Goal: Task Accomplishment & Management: Manage account settings

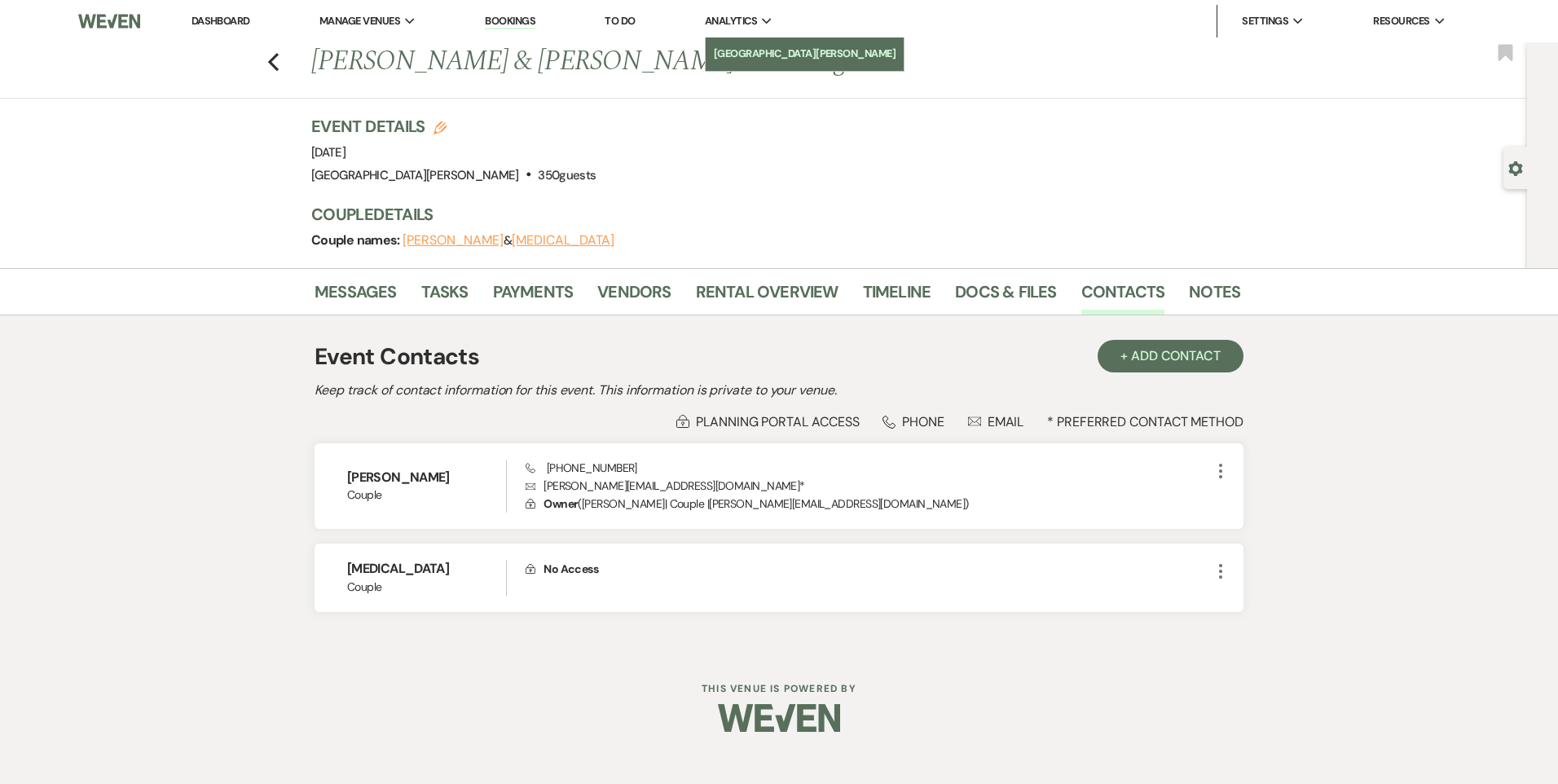
click at [763, 56] on li "[GEOGRAPHIC_DATA][PERSON_NAME]" at bounding box center [805, 54] width 183 height 16
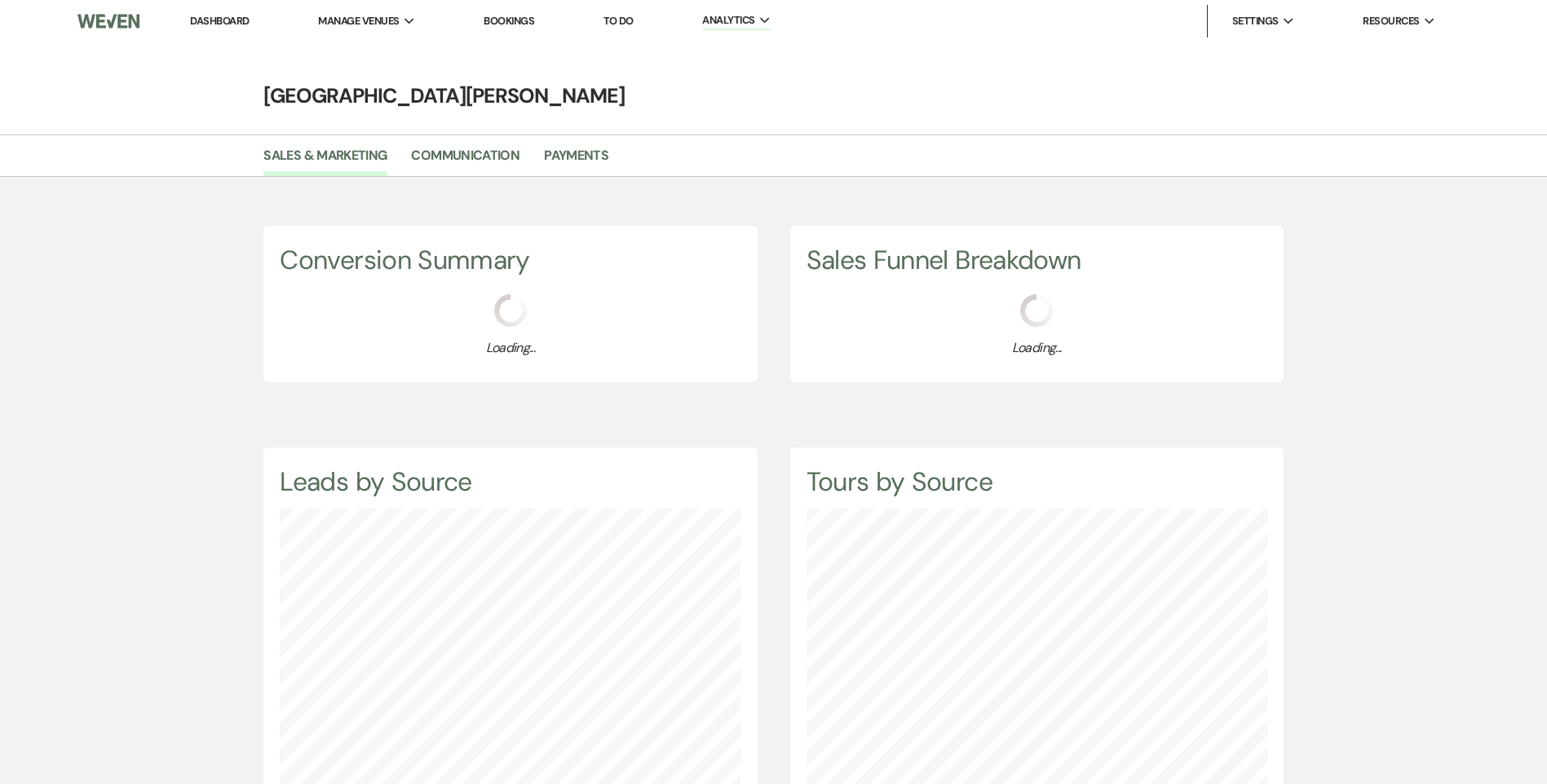
scroll to position [784, 1547]
click at [568, 144] on li "Payments" at bounding box center [589, 159] width 89 height 35
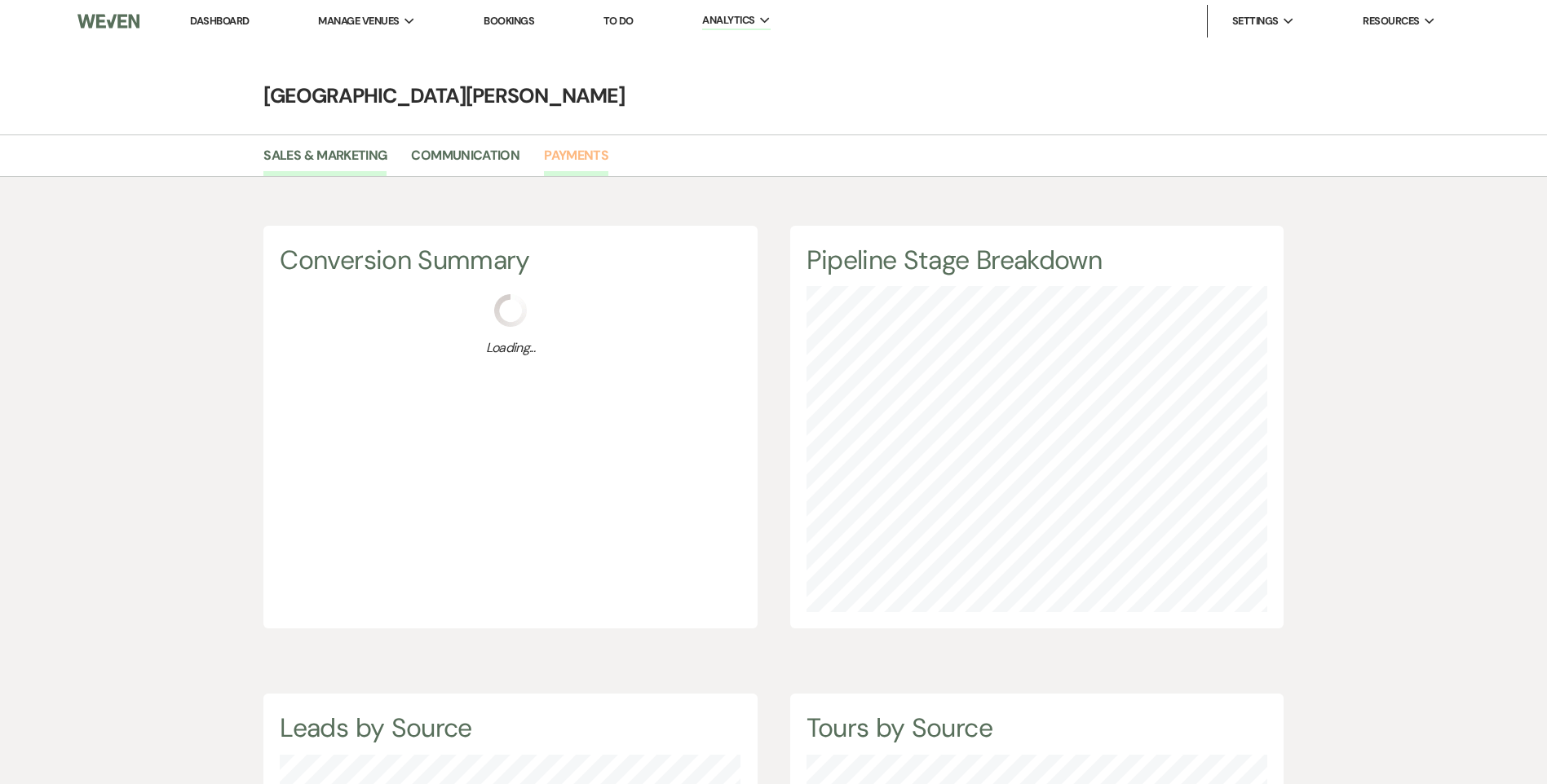
click at [568, 153] on link "Payments" at bounding box center [576, 160] width 65 height 31
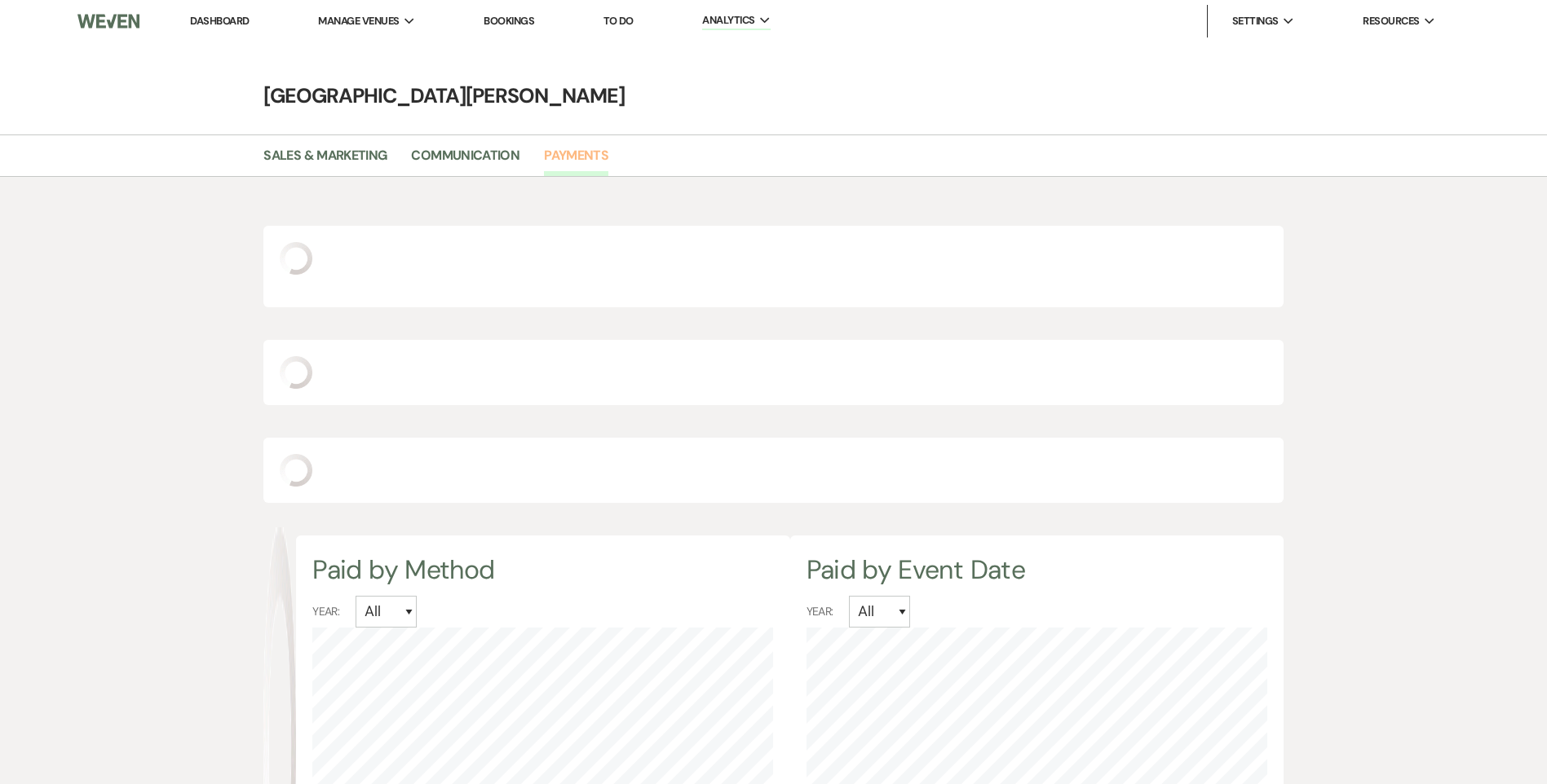
select select "2025"
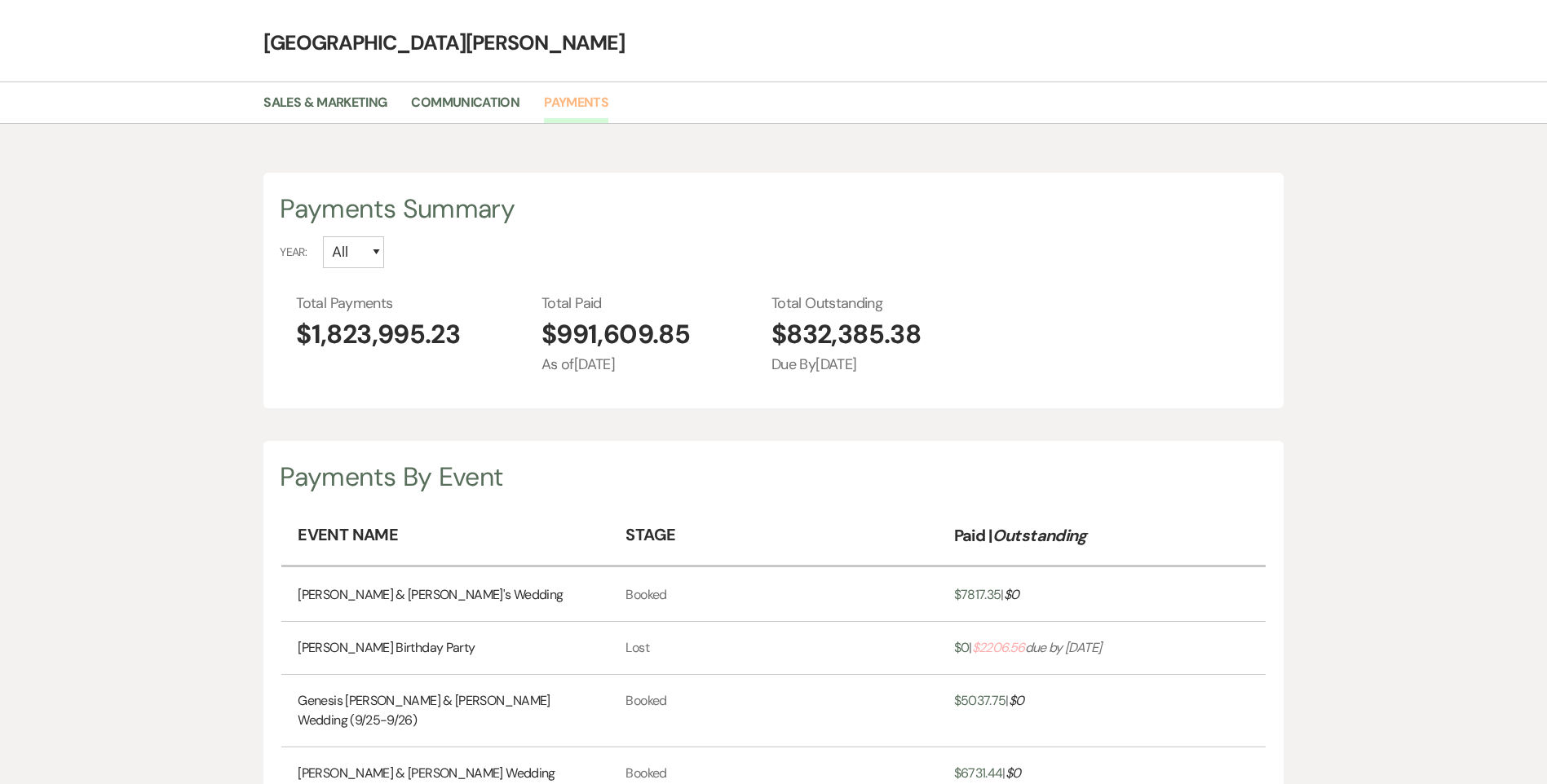
scroll to position [82, 0]
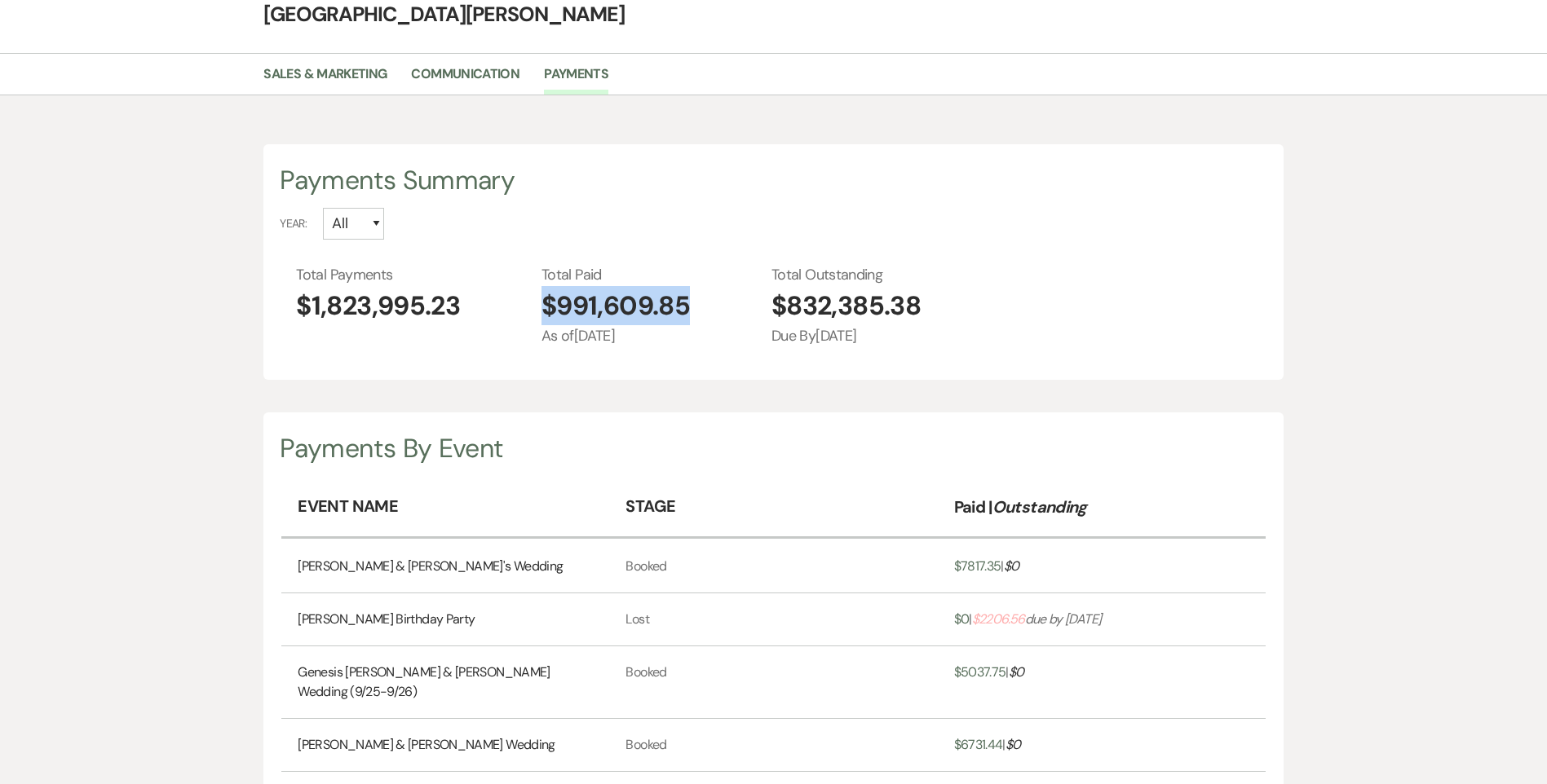
drag, startPoint x: 694, startPoint y: 304, endPoint x: 510, endPoint y: 316, distance: 184.4
click at [510, 316] on div "Total Payments $1,823,995.23 Total Paid $991,609.85 As of [DATE] Total Outstand…" at bounding box center [781, 305] width 970 height 83
click at [719, 427] on div "Payments By Event Event Name Stage Paid | Outstanding [PERSON_NAME] & Thrush's …" at bounding box center [773, 649] width 1019 height 476
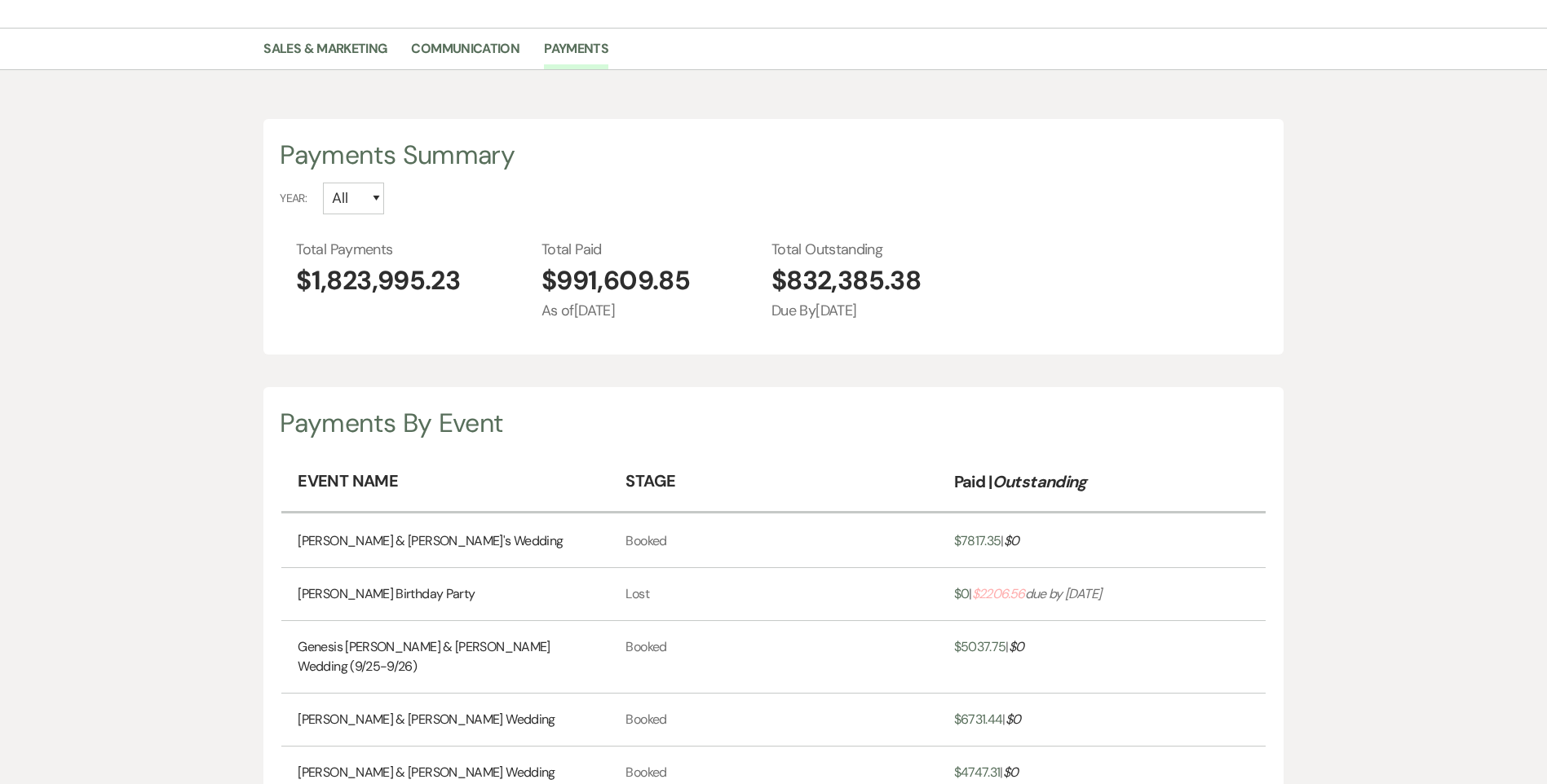
scroll to position [0, 0]
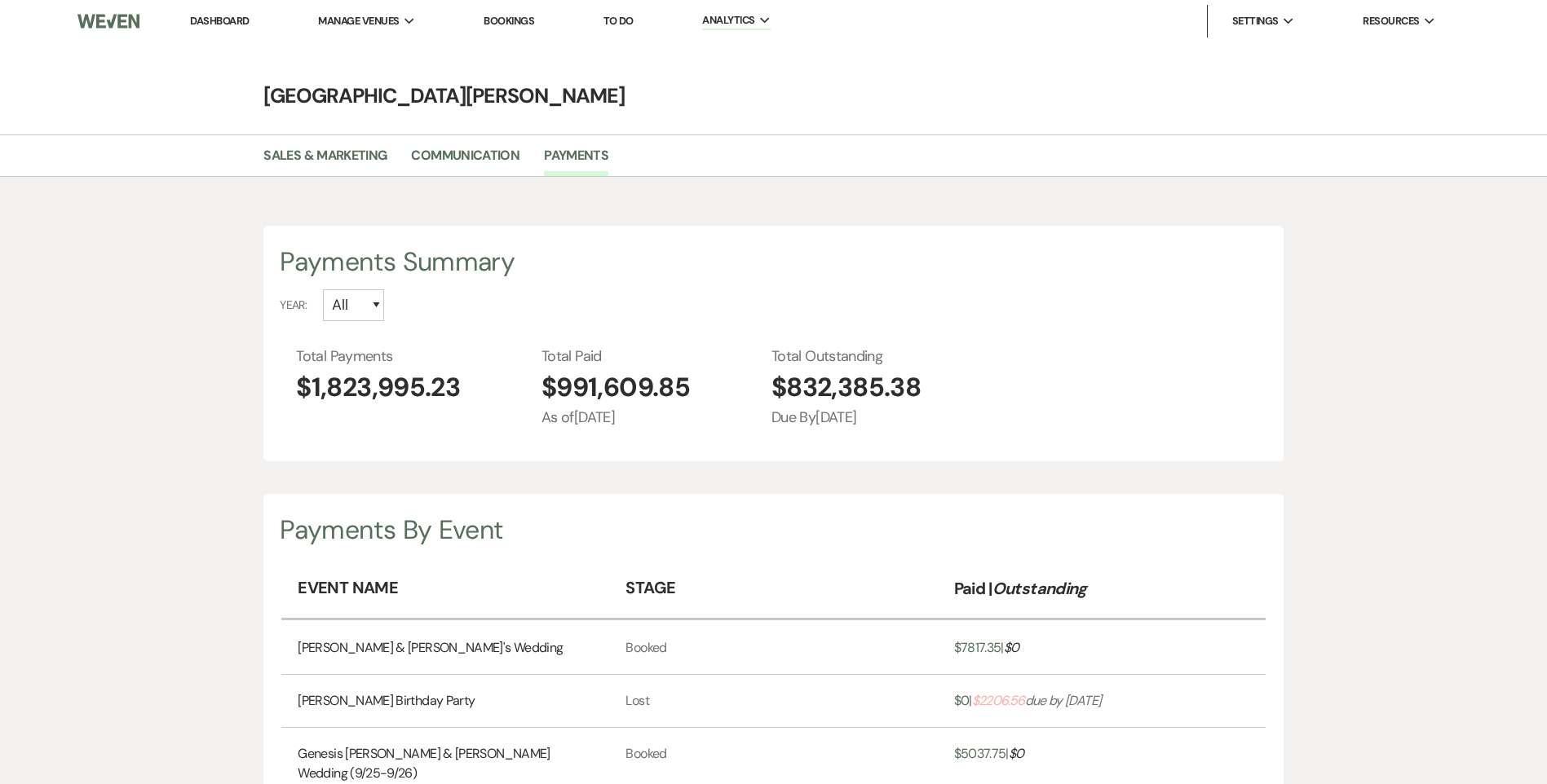
click at [774, 170] on ul "Sales & Marketing Communication Payments" at bounding box center [774, 159] width 1174 height 35
click at [214, 23] on link "Dashboard" at bounding box center [219, 20] width 59 height 14
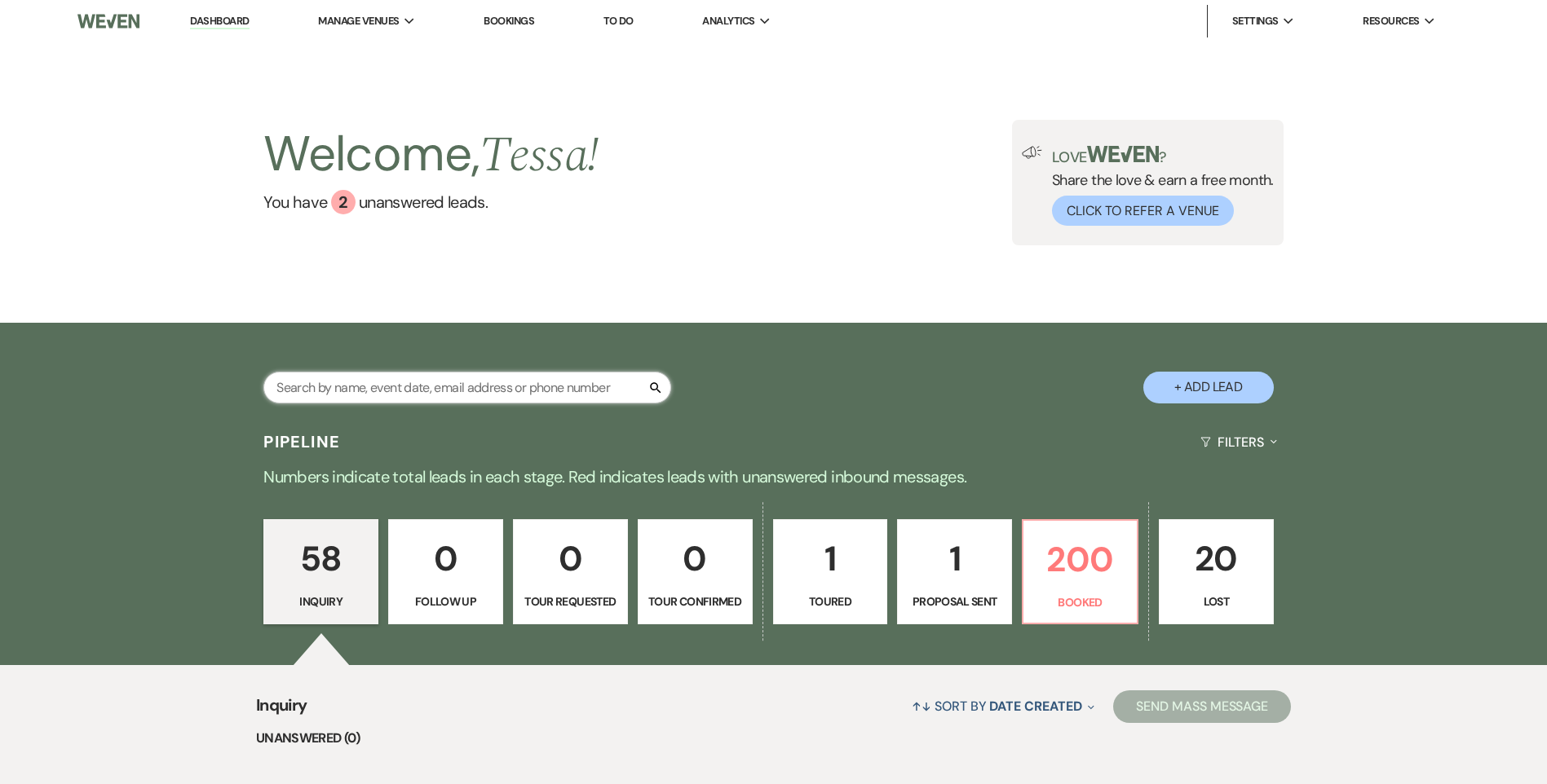
click at [628, 388] on input "text" at bounding box center [467, 387] width 408 height 32
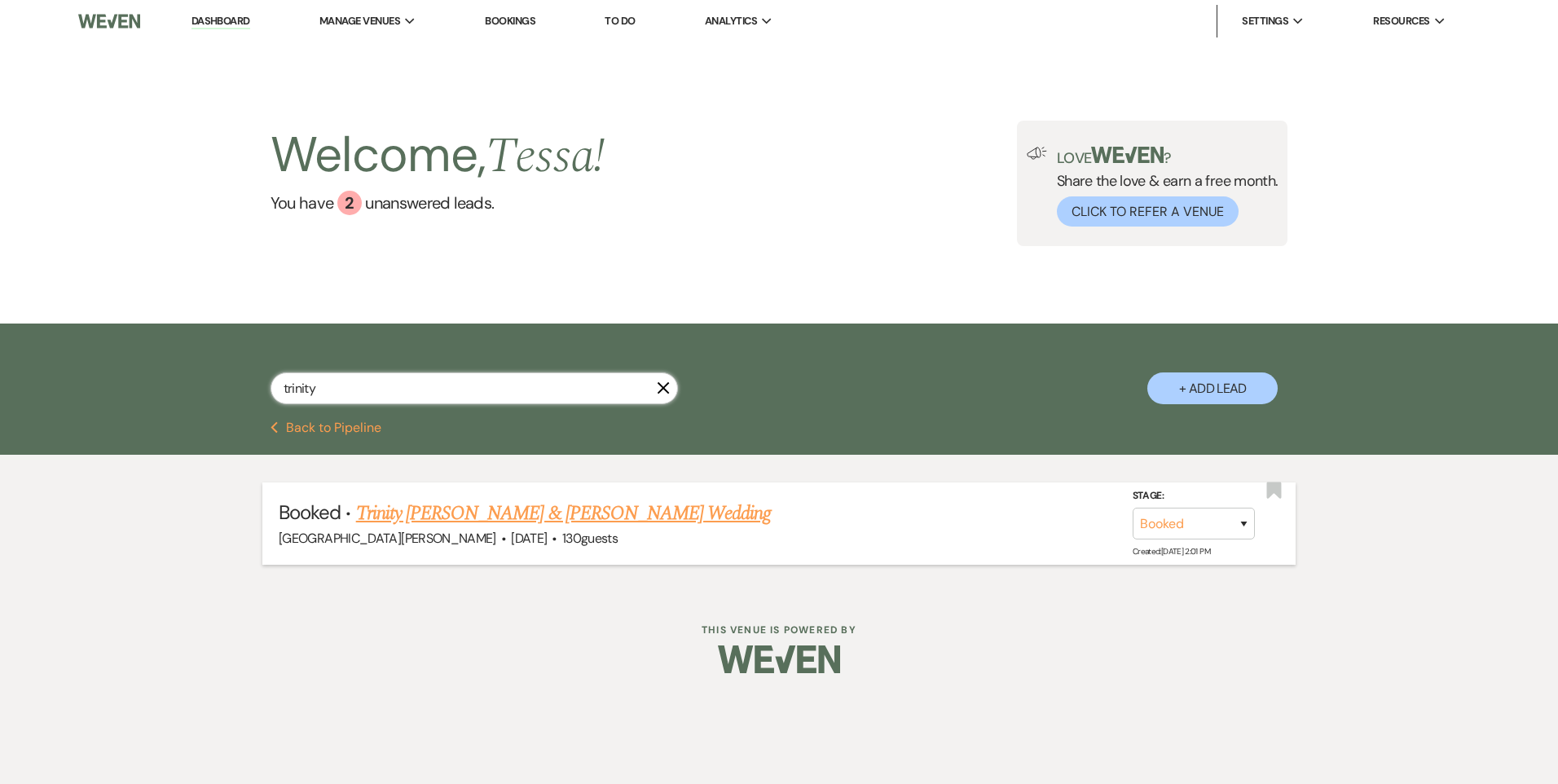
type input "trinity"
click at [539, 512] on link "Trinity [PERSON_NAME] & [PERSON_NAME] Wedding" at bounding box center [564, 513] width 416 height 29
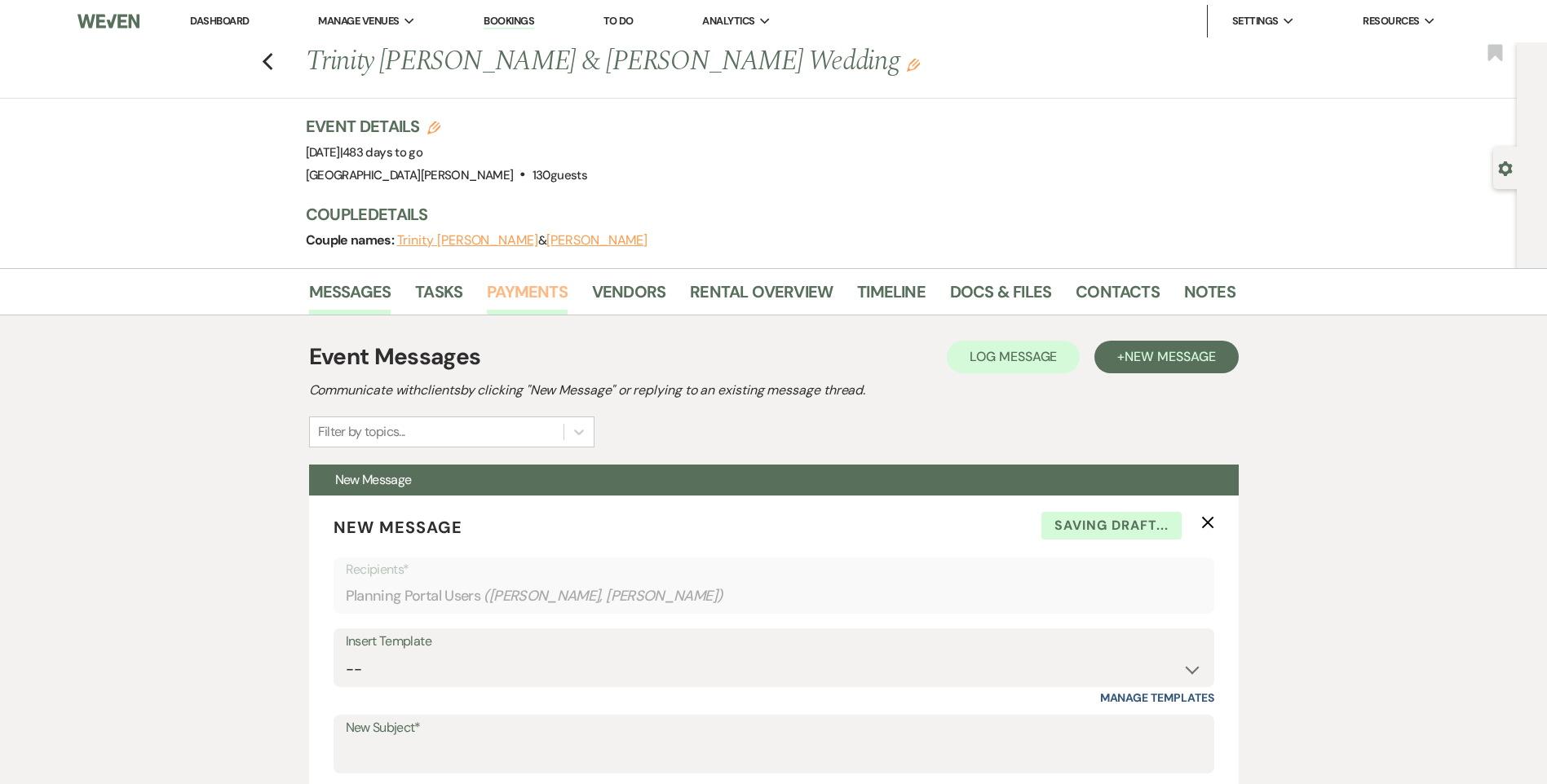
click at [553, 286] on link "Payments" at bounding box center [527, 296] width 81 height 35
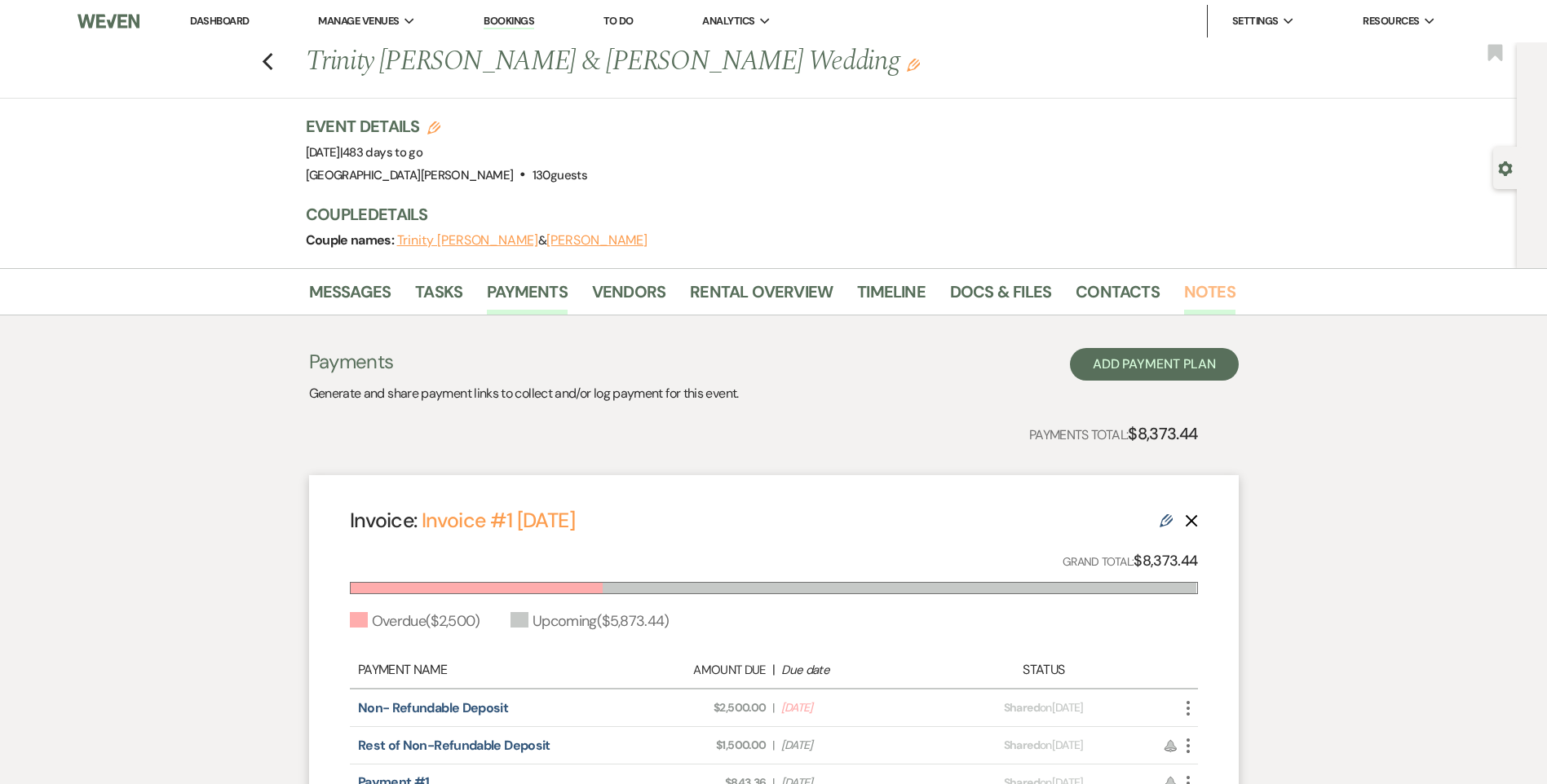
click at [1215, 288] on link "Notes" at bounding box center [1209, 296] width 51 height 35
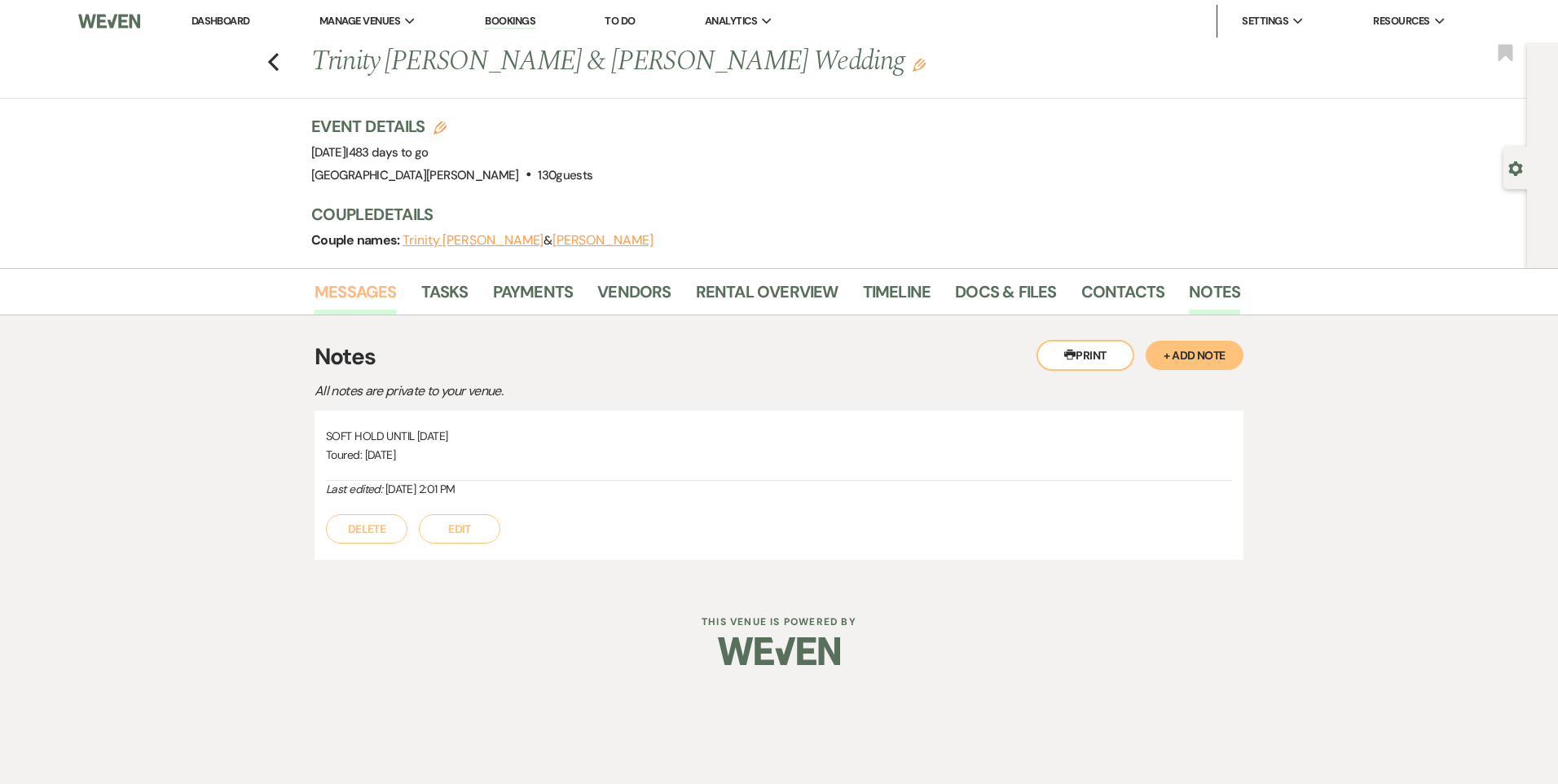
click at [366, 294] on link "Messages" at bounding box center [356, 296] width 83 height 35
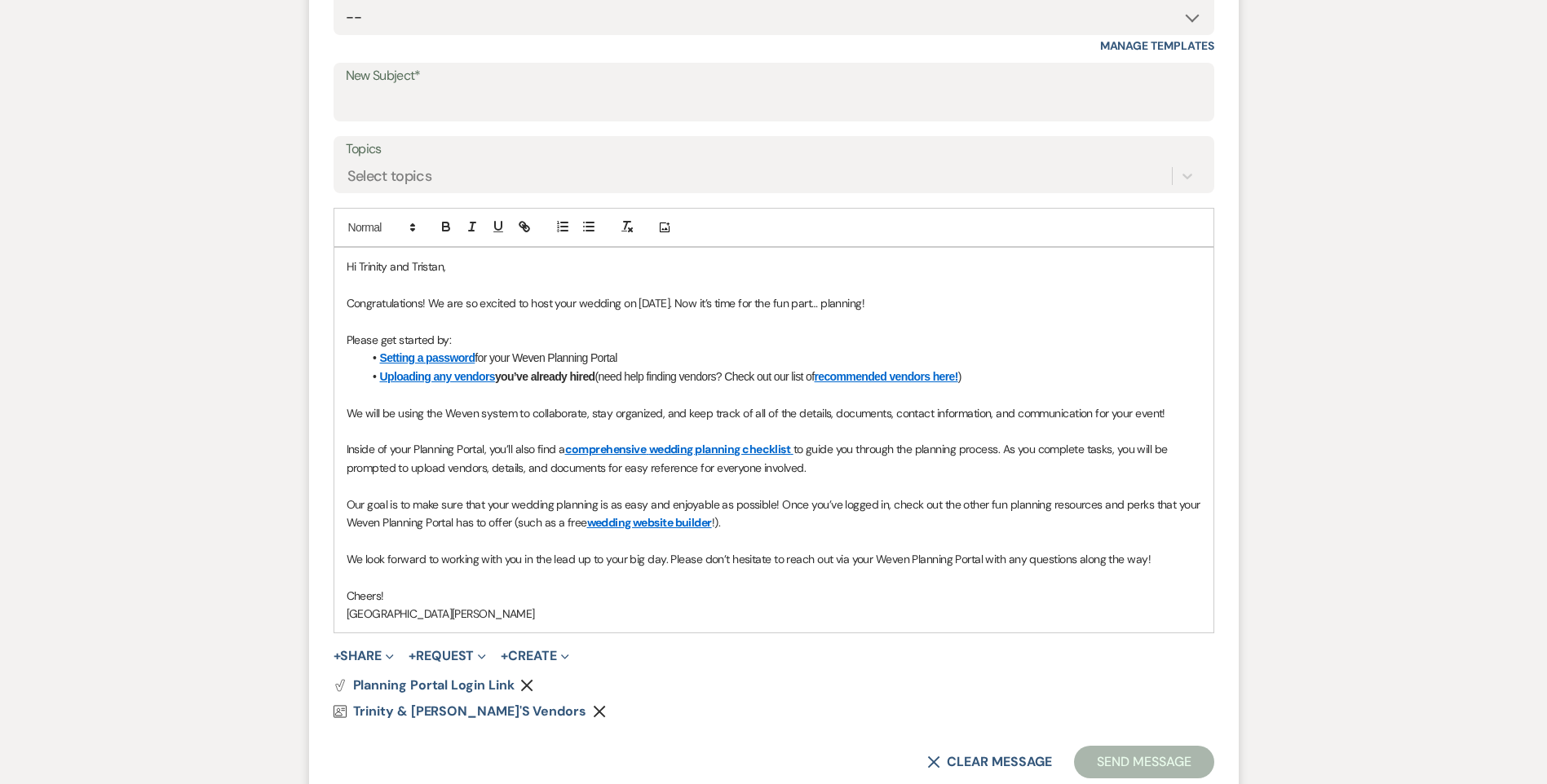
scroll to position [874, 0]
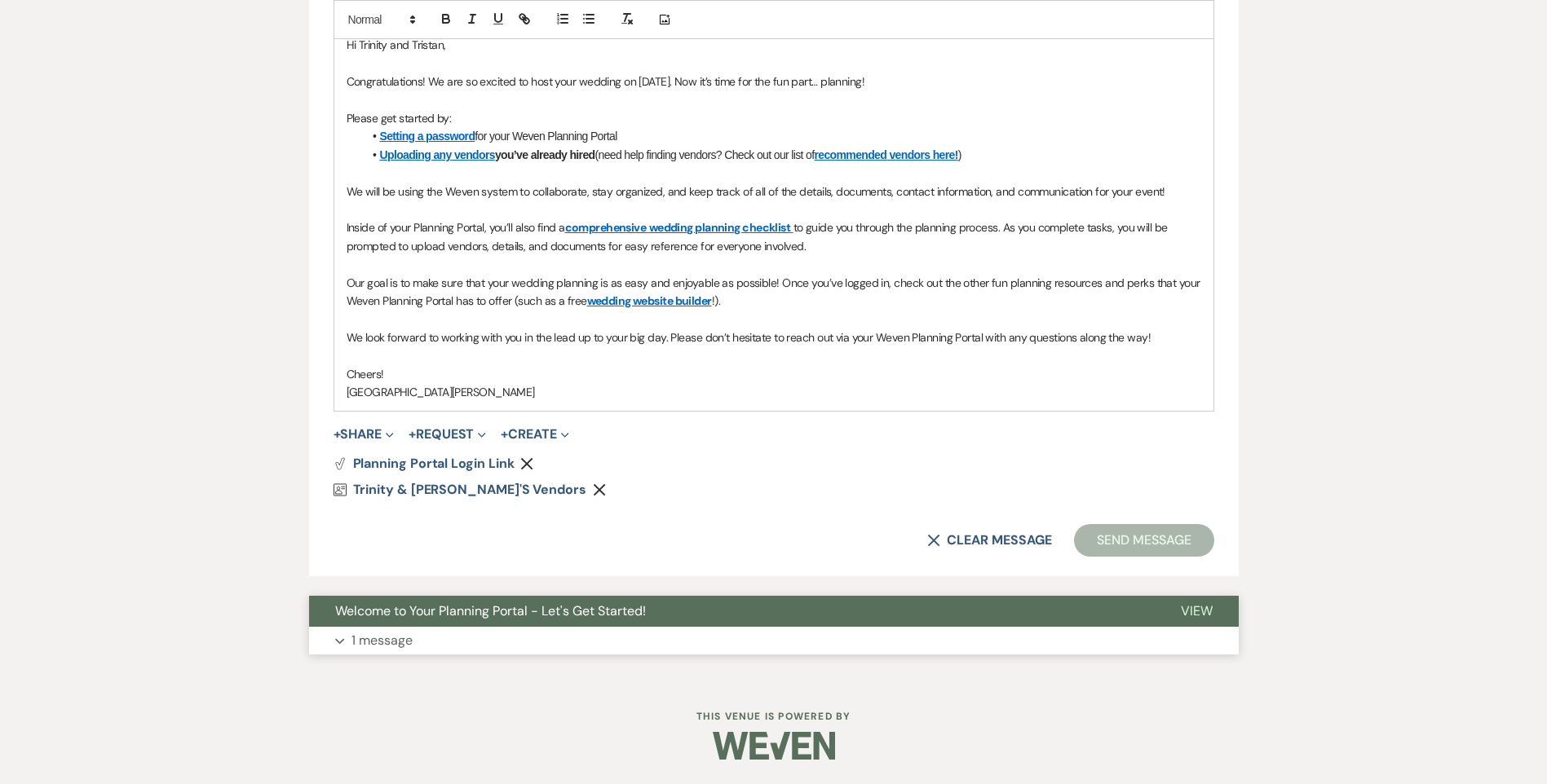
click at [551, 620] on button "Welcome to Your Planning Portal - Let's Get Started!" at bounding box center [732, 611] width 845 height 31
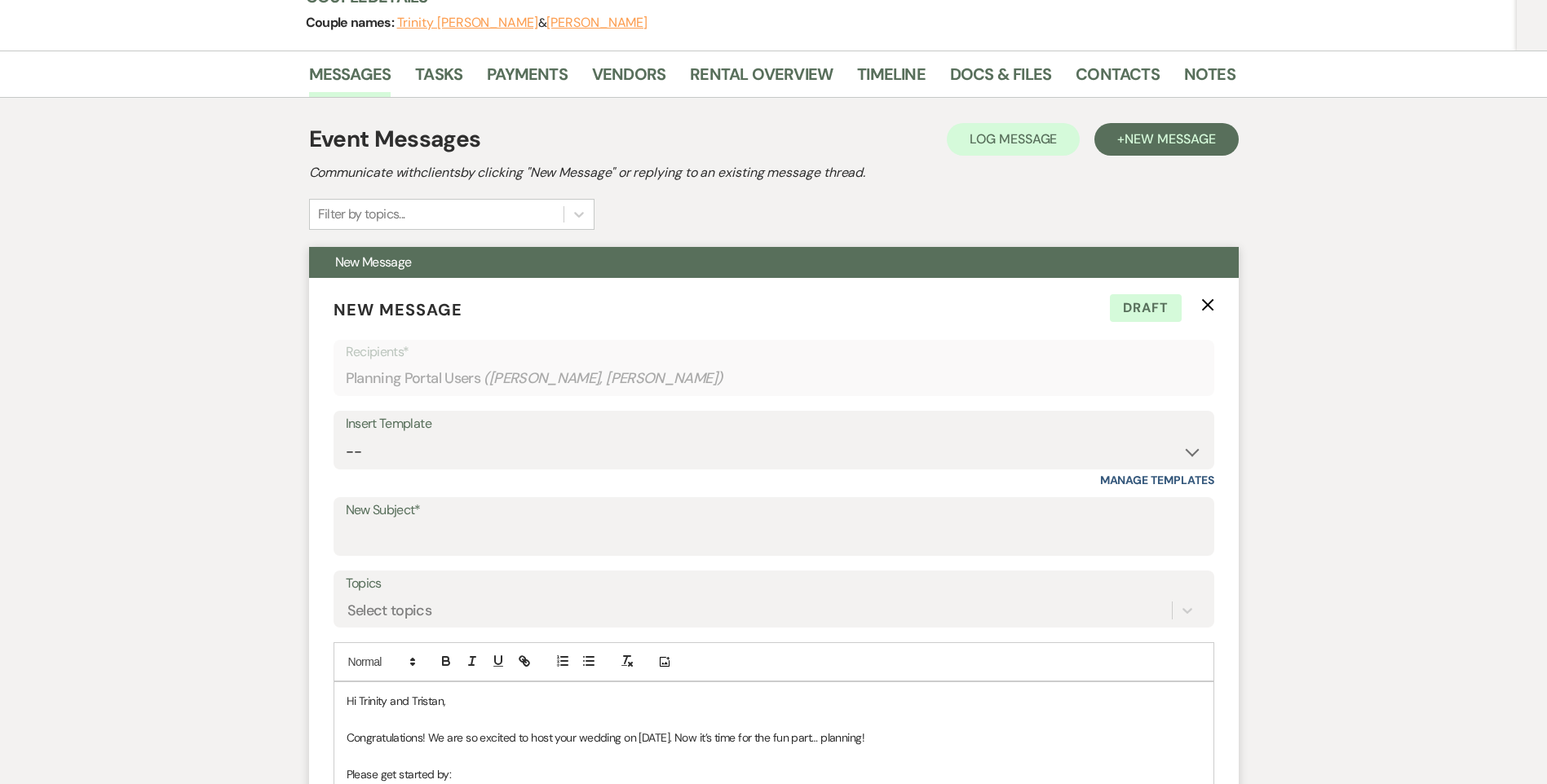
scroll to position [59, 0]
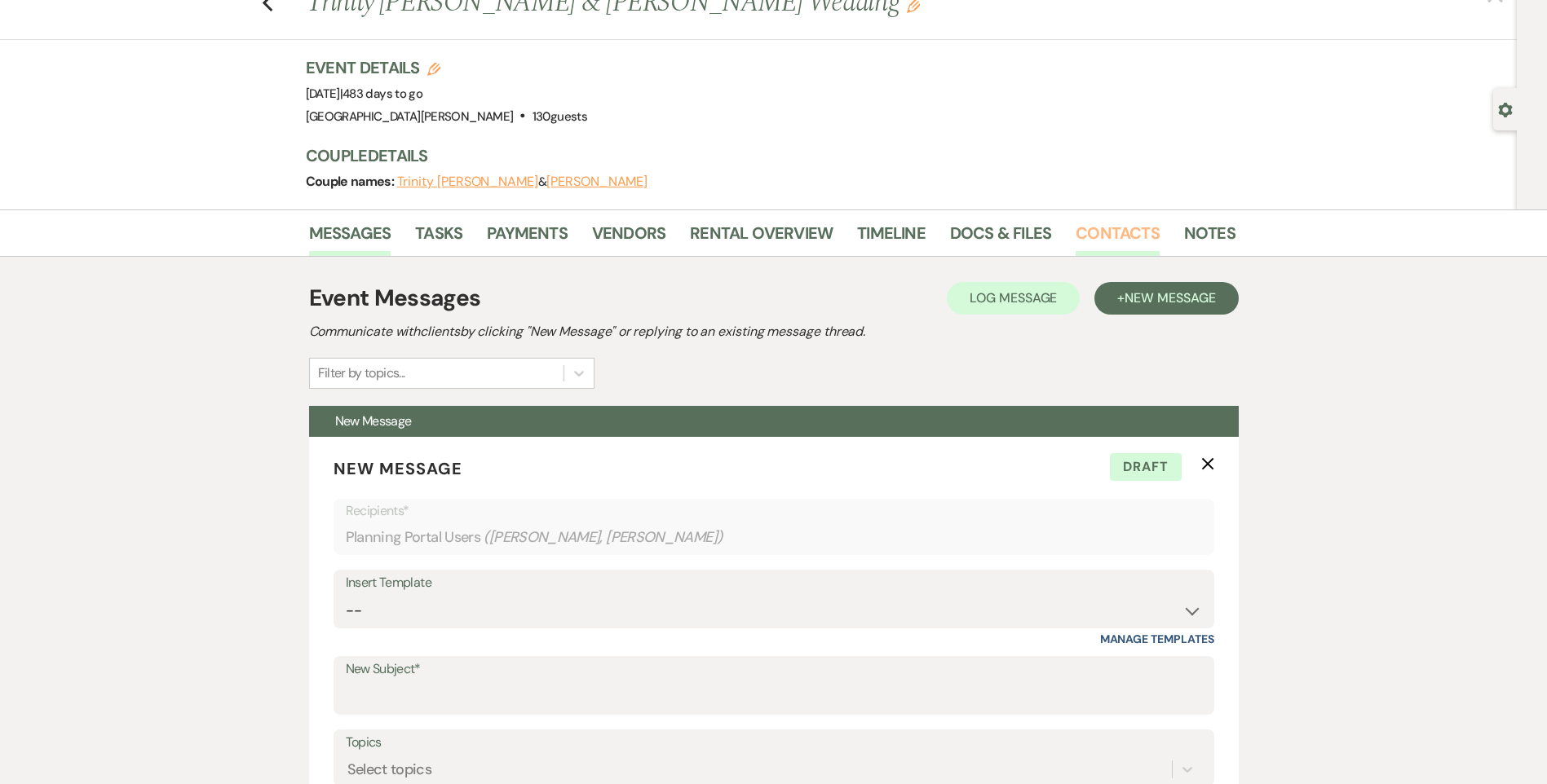
click at [1093, 236] on link "Contacts" at bounding box center [1117, 237] width 84 height 35
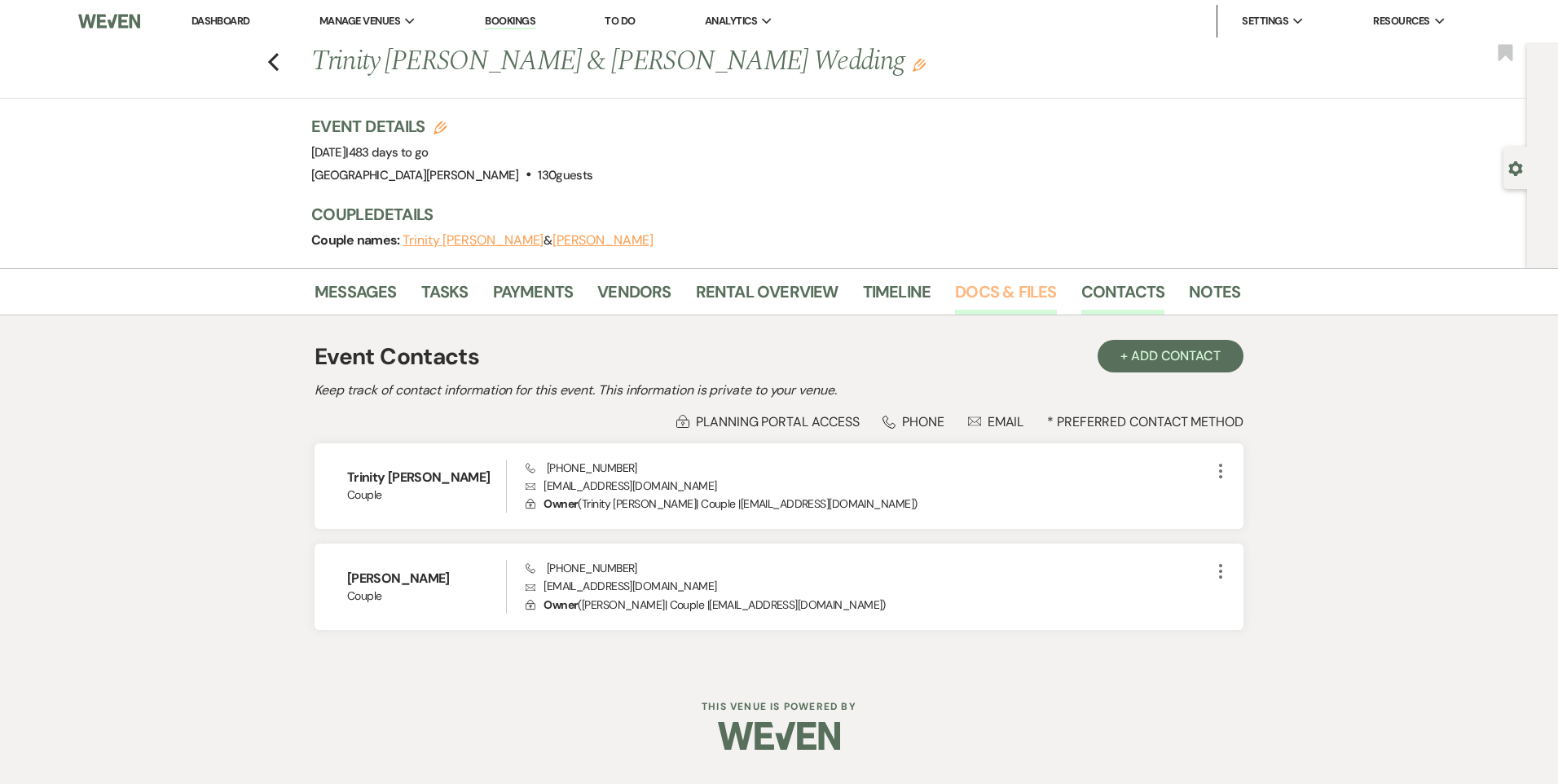
click at [1038, 297] on link "Docs & Files" at bounding box center [1005, 296] width 101 height 35
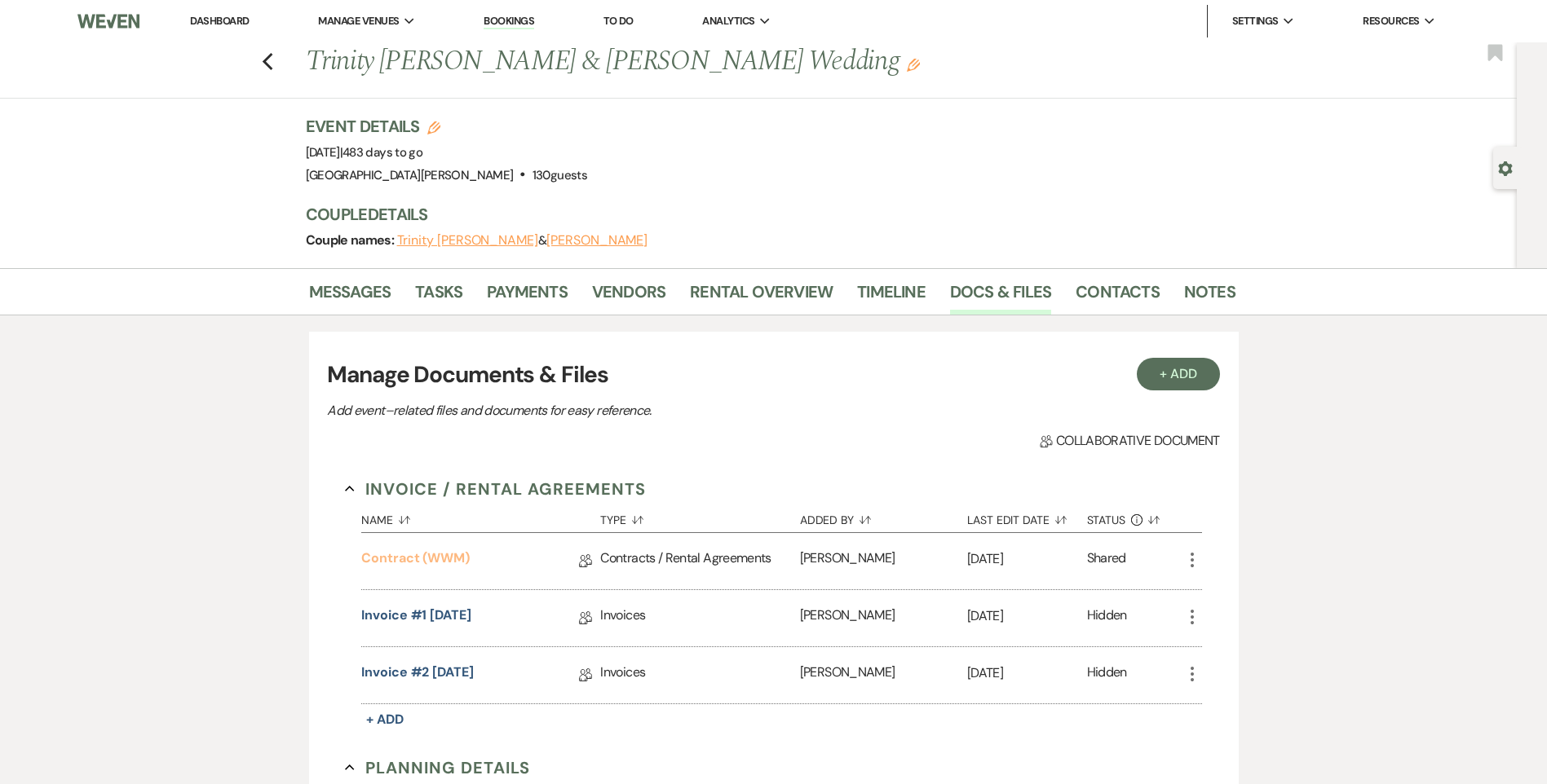
click at [427, 562] on link "Contract (WWM)" at bounding box center [415, 561] width 108 height 25
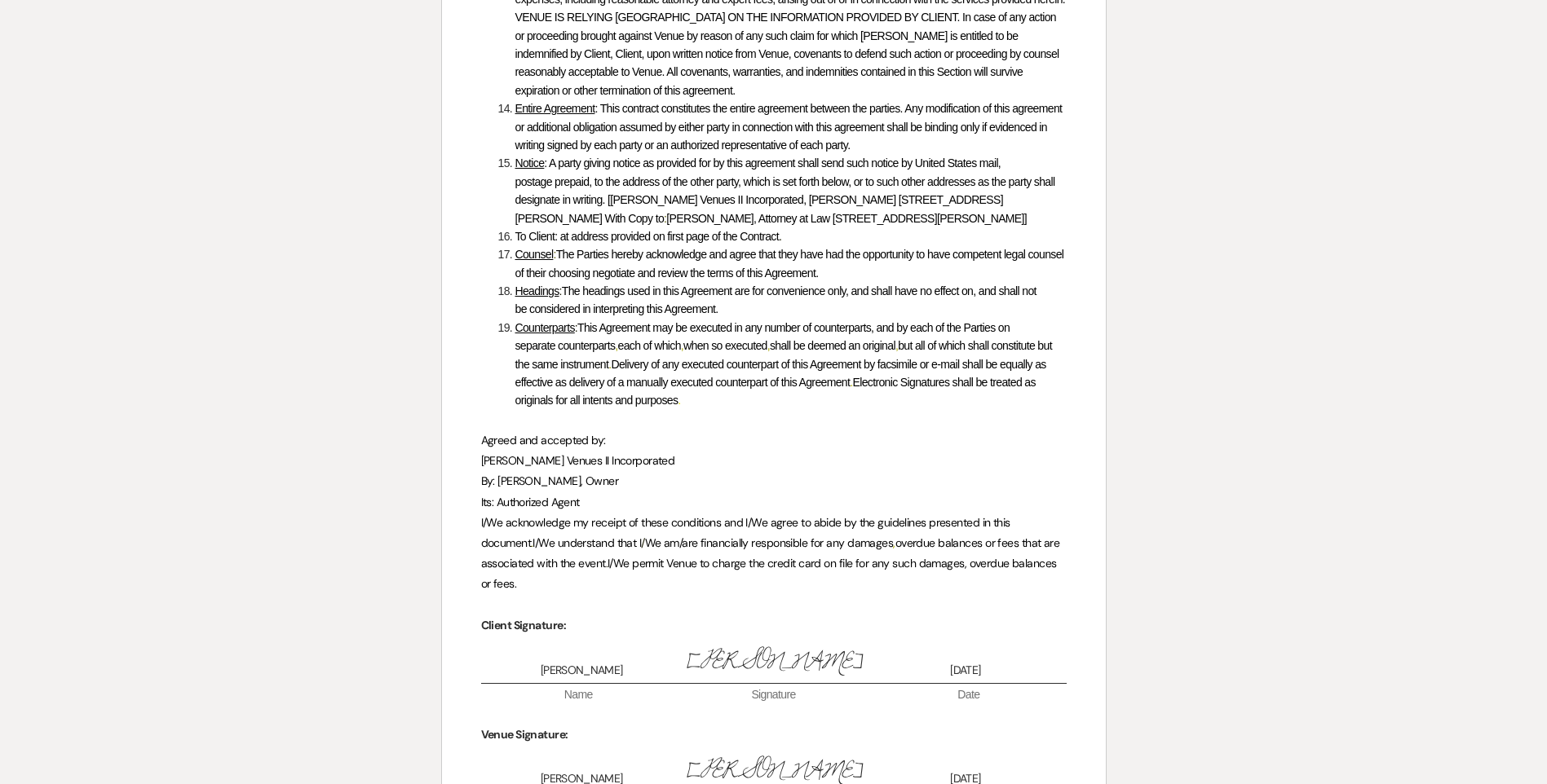
scroll to position [7924, 0]
